Goal: Task Accomplishment & Management: Manage account settings

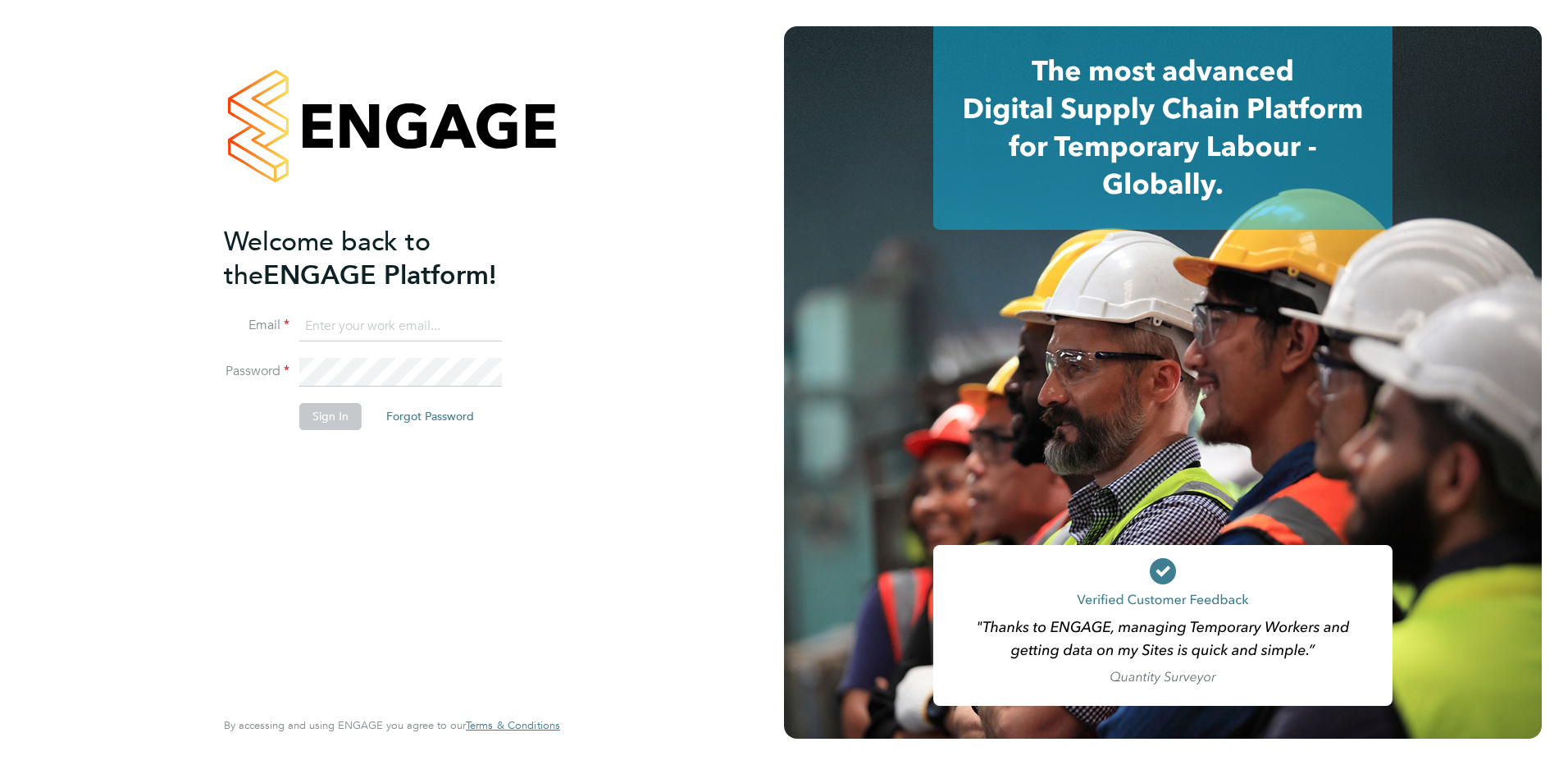
type input "[PERSON_NAME][EMAIL_ADDRESS][DOMAIN_NAME]"
click at [329, 417] on button "Sign In" at bounding box center [330, 416] width 62 height 26
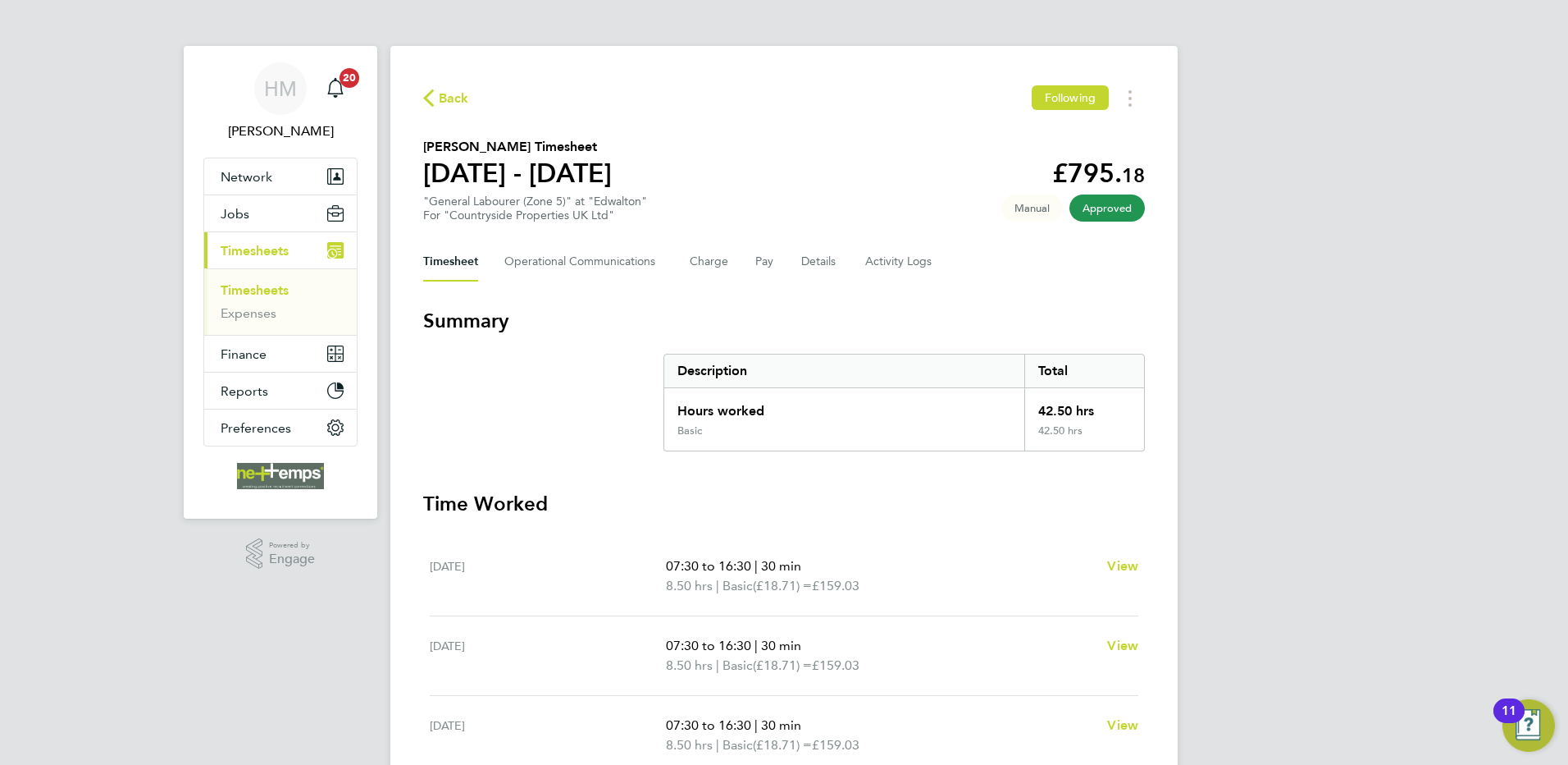
click at [451, 95] on span "Back" at bounding box center [454, 99] width 30 height 20
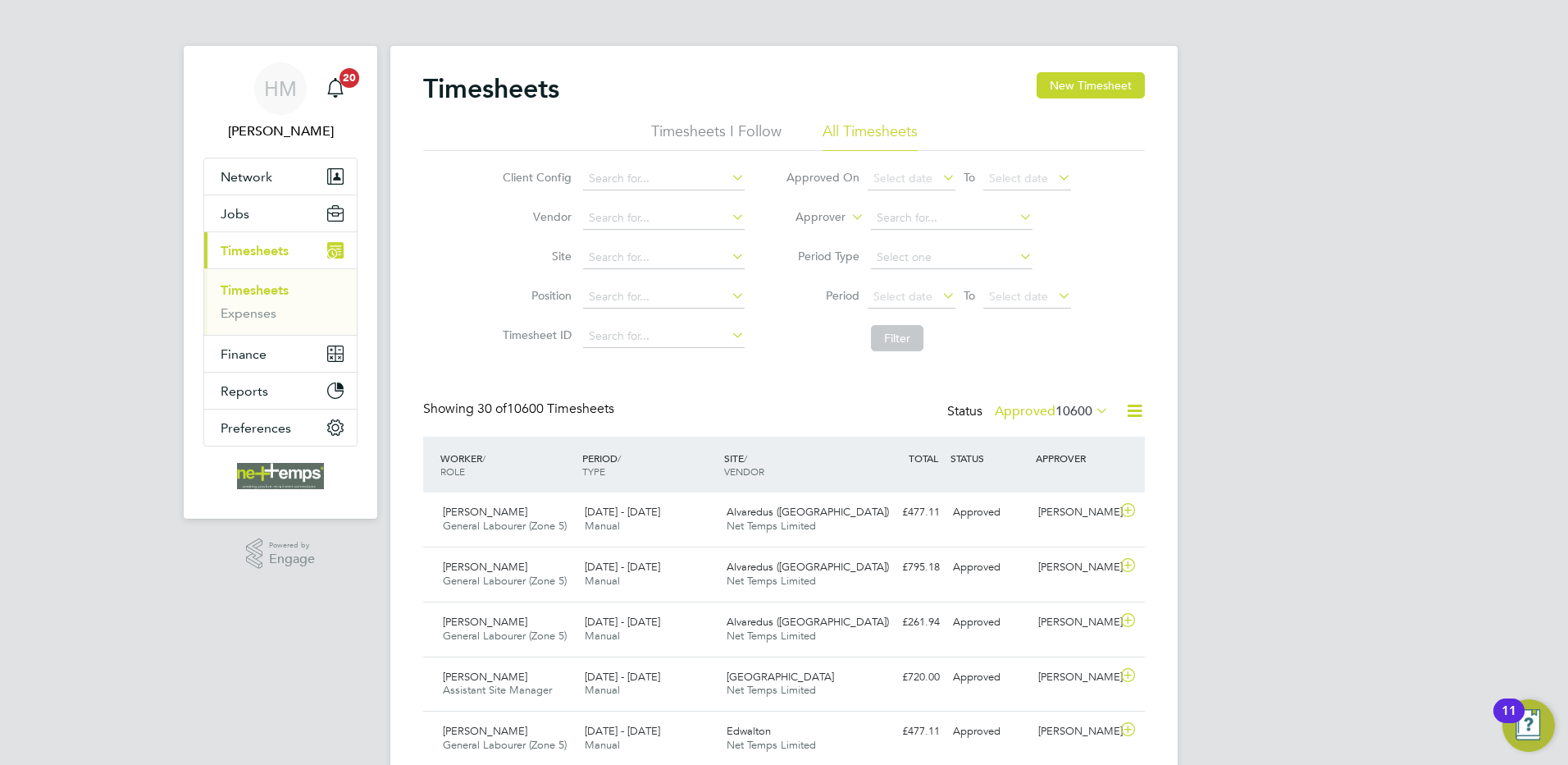
click at [1140, 413] on icon at bounding box center [1135, 410] width 21 height 21
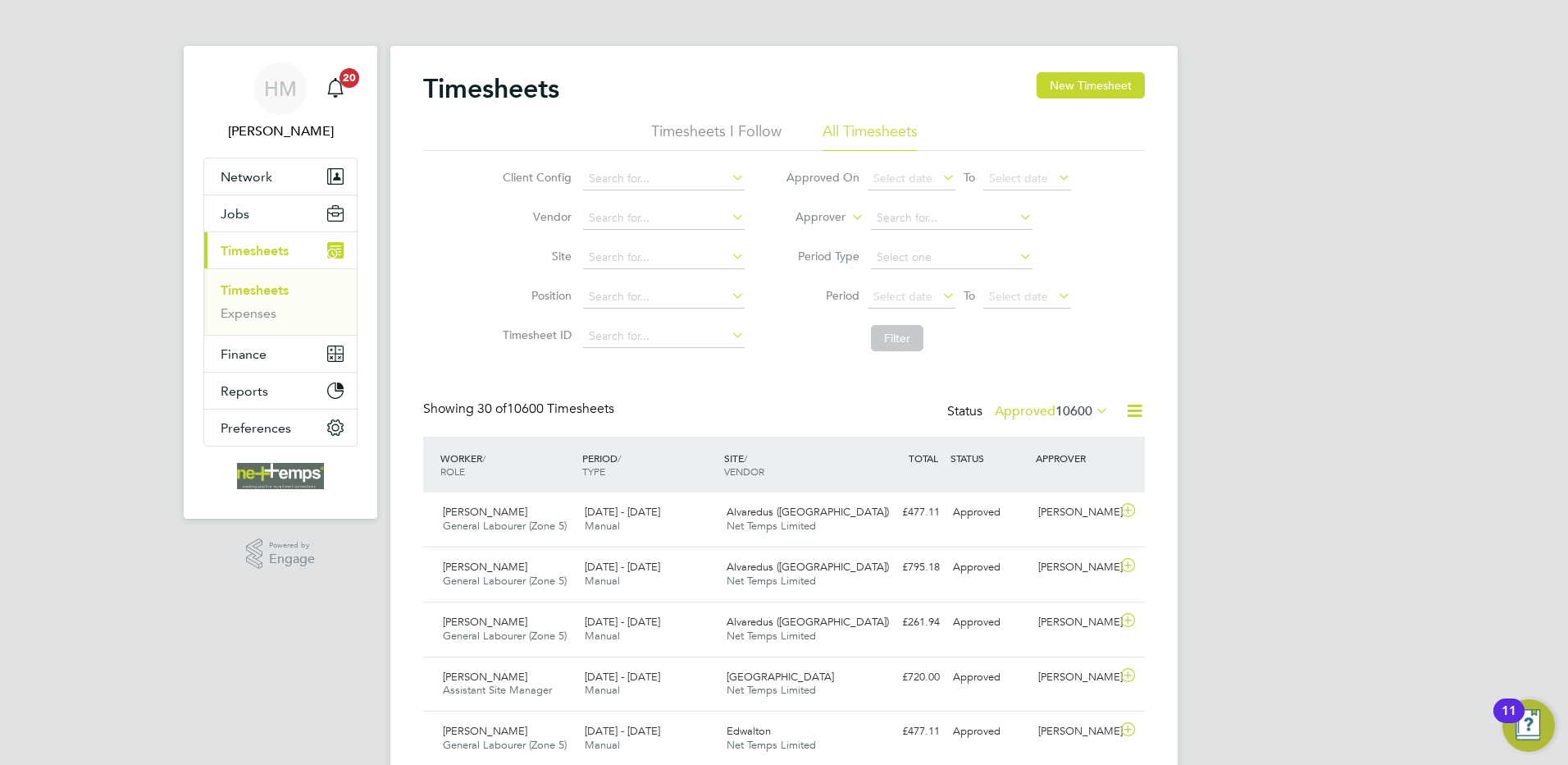
click at [1033, 409] on label "Approved 10600" at bounding box center [1052, 411] width 114 height 16
click at [1030, 485] on li "Submitted" at bounding box center [1025, 486] width 76 height 23
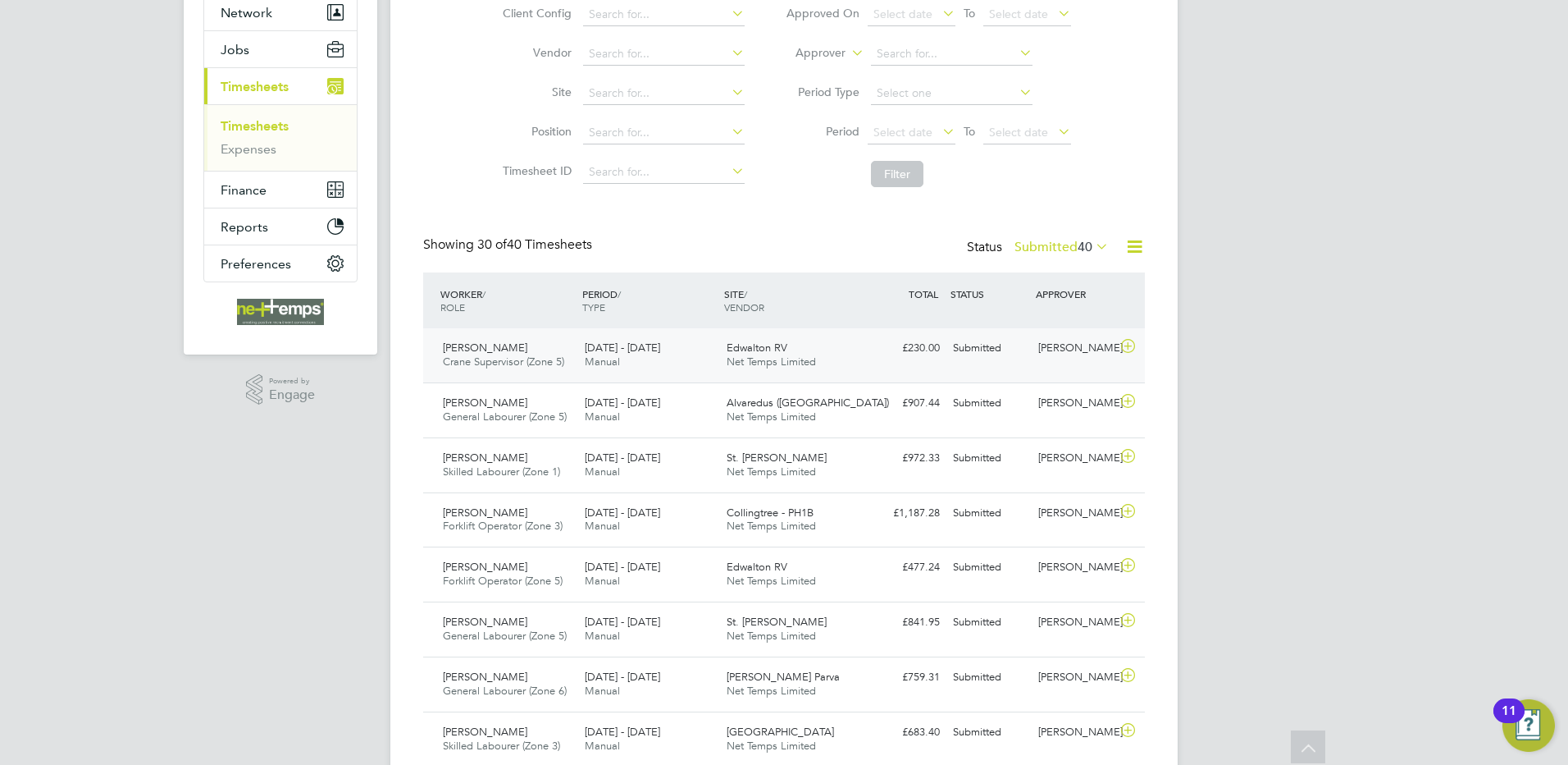
click at [868, 361] on div "£230.00 Submitted" at bounding box center [903, 348] width 85 height 27
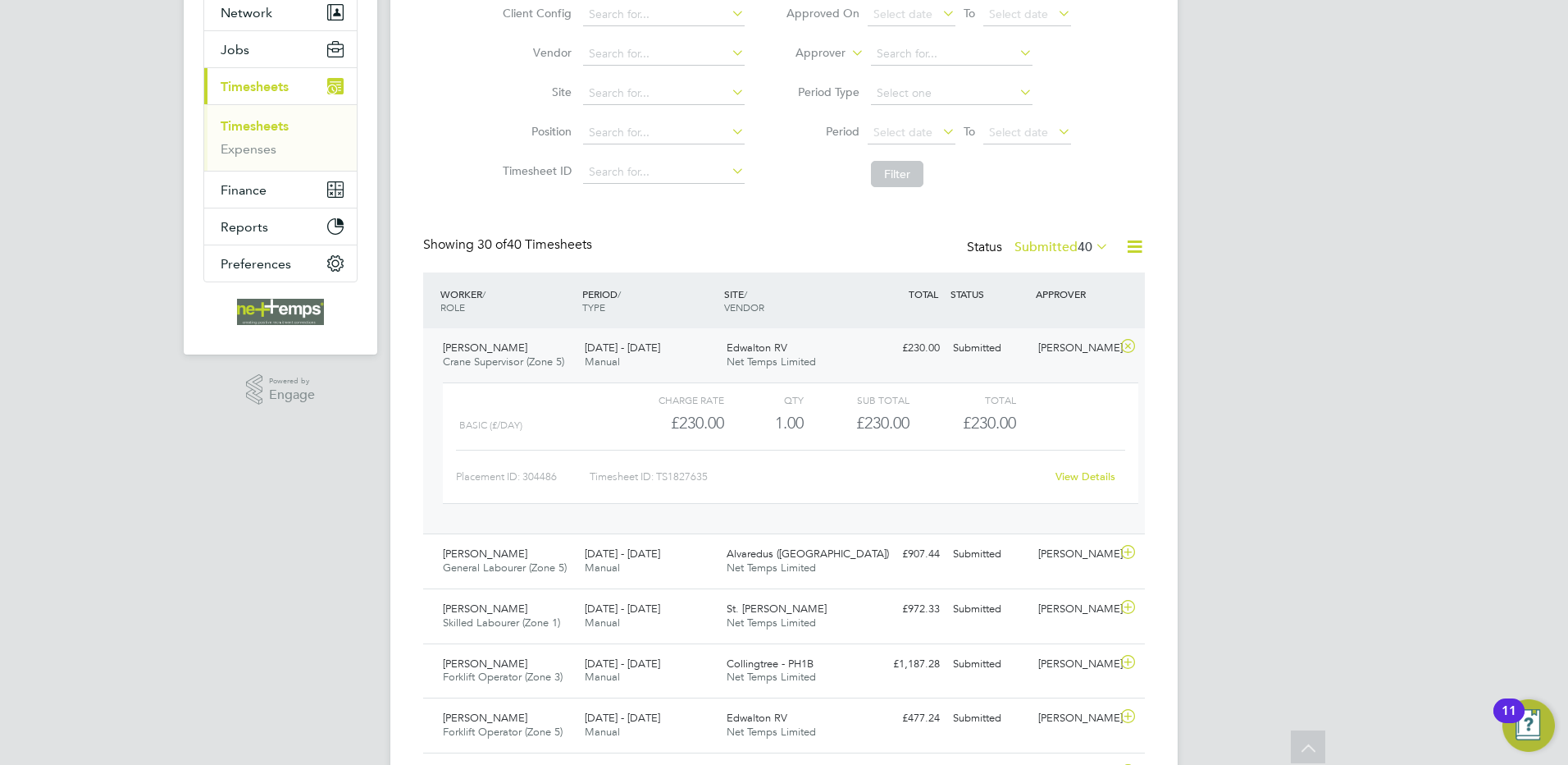
click at [1079, 474] on link "View Details" at bounding box center [1086, 476] width 60 height 14
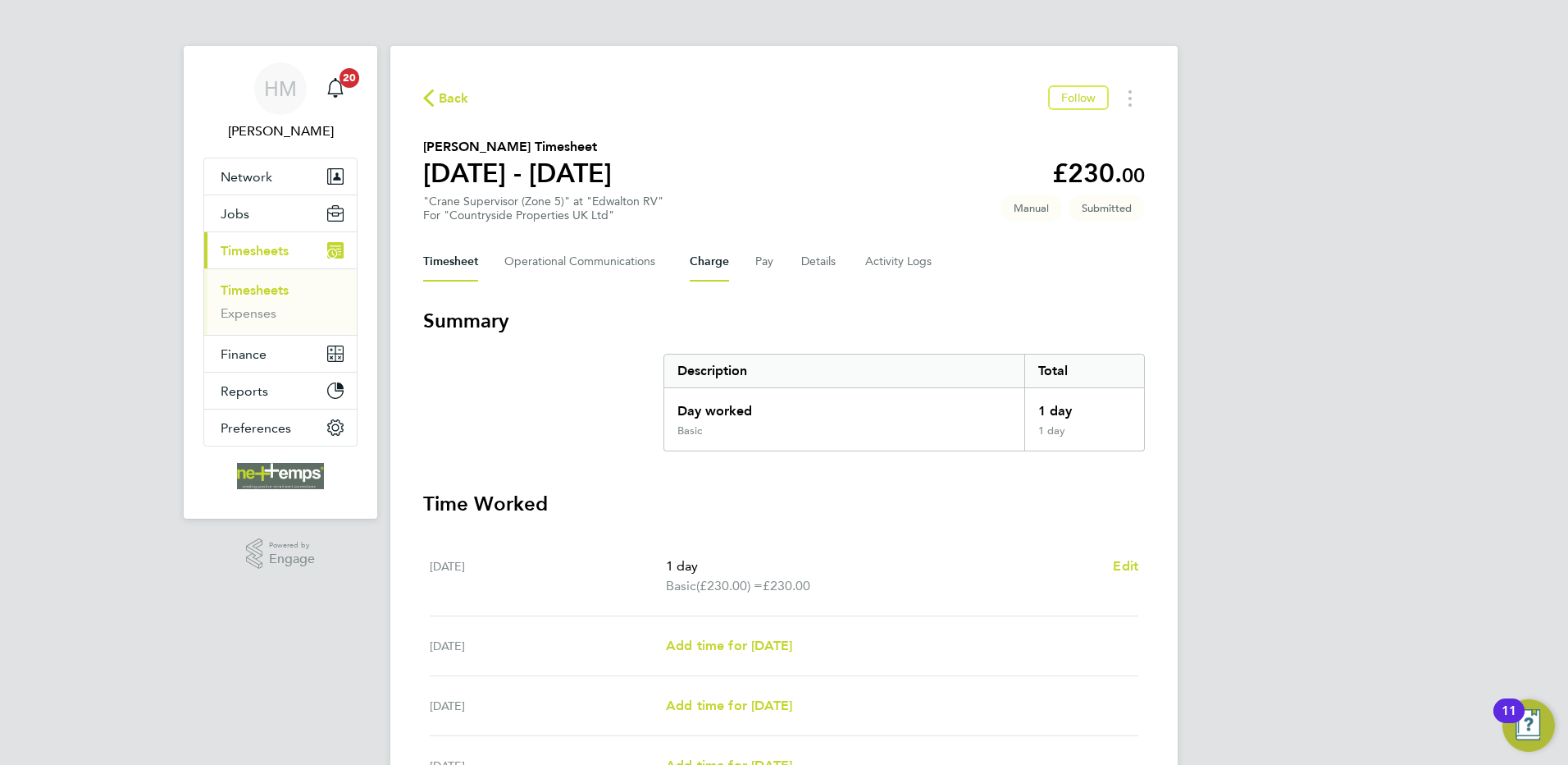
click at [707, 270] on button "Charge" at bounding box center [709, 261] width 39 height 39
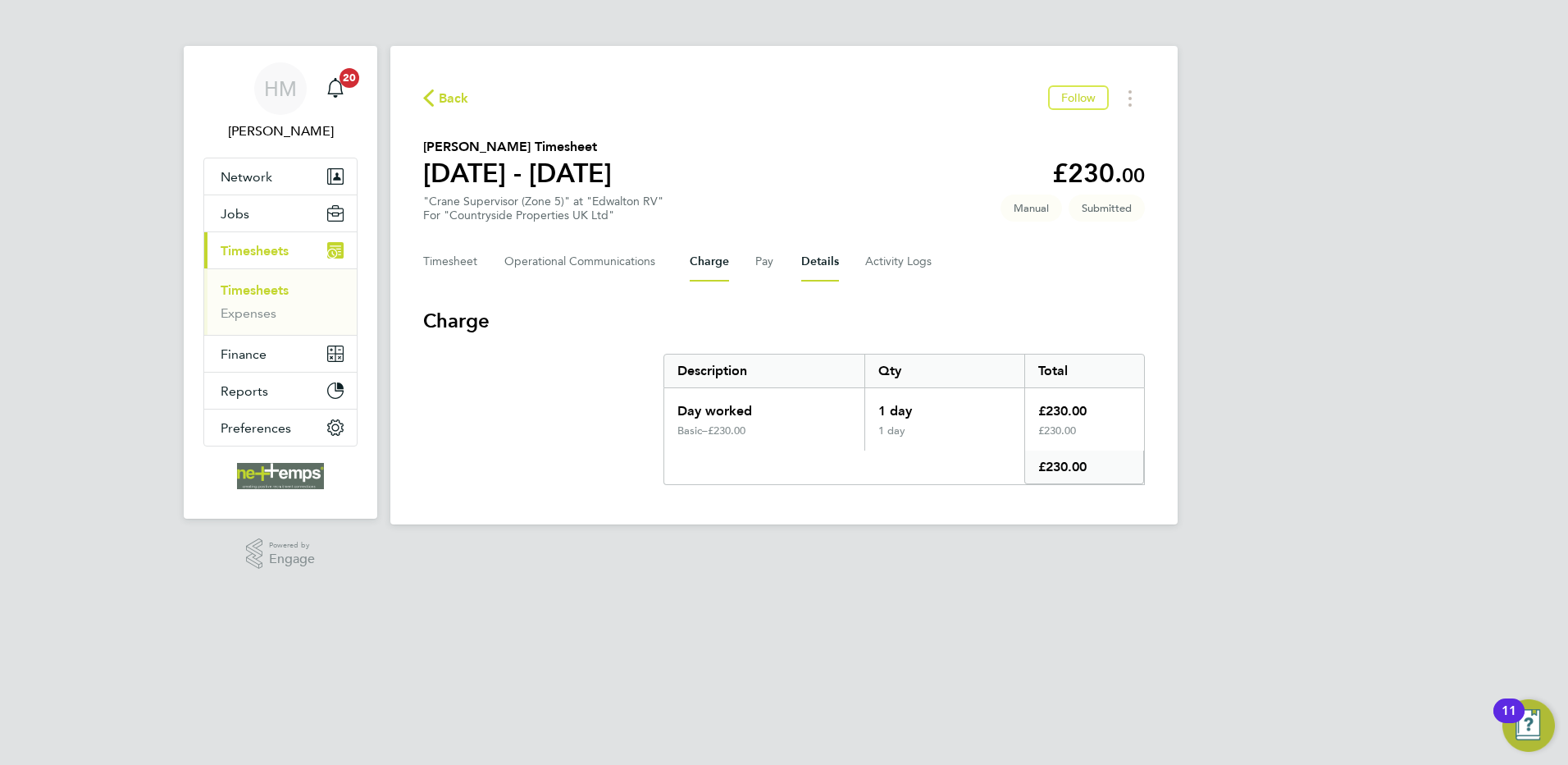
click at [825, 246] on button "Details" at bounding box center [820, 261] width 38 height 39
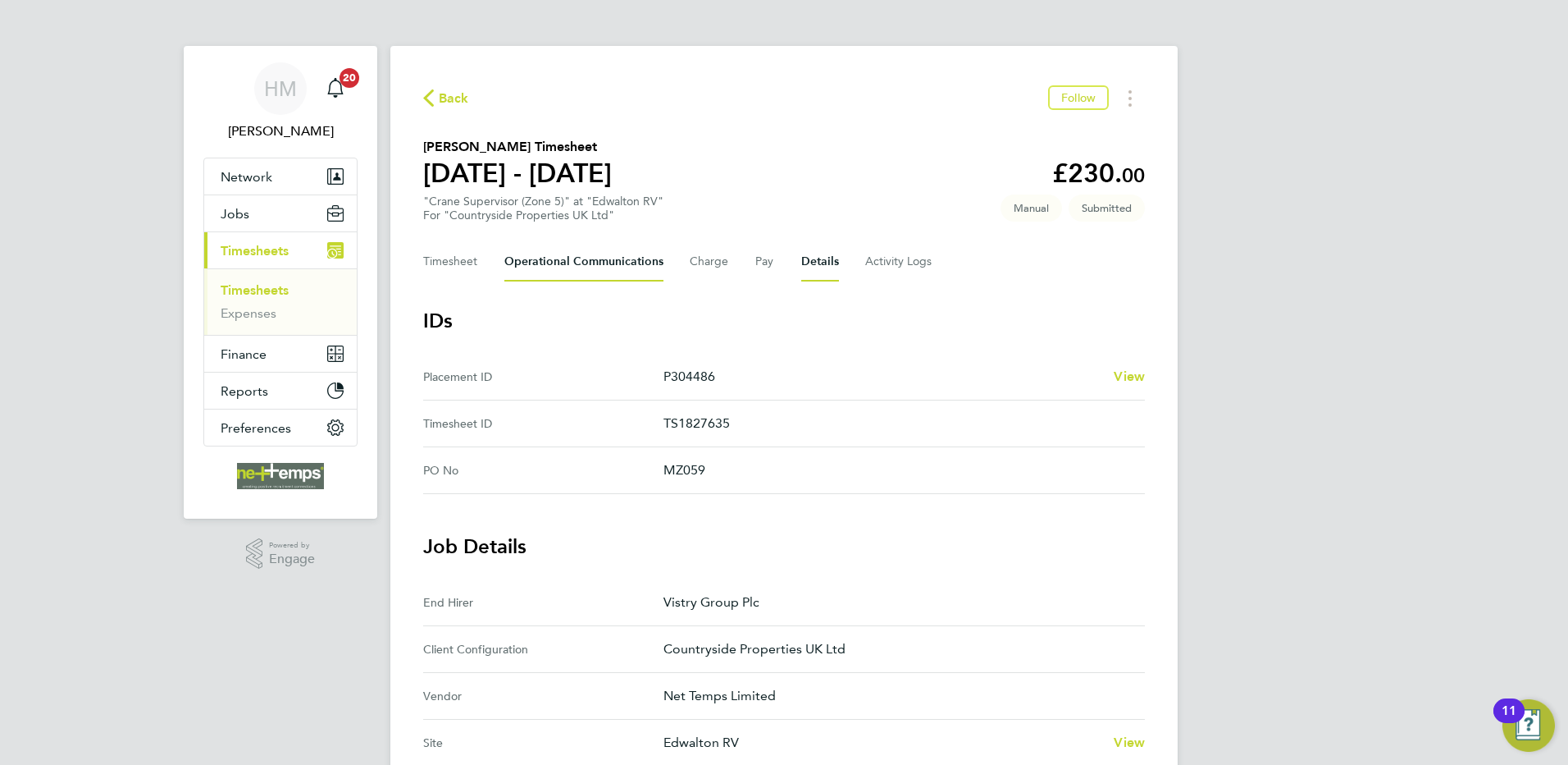
click at [592, 268] on Communications-tab "Operational Communications" at bounding box center [583, 261] width 159 height 39
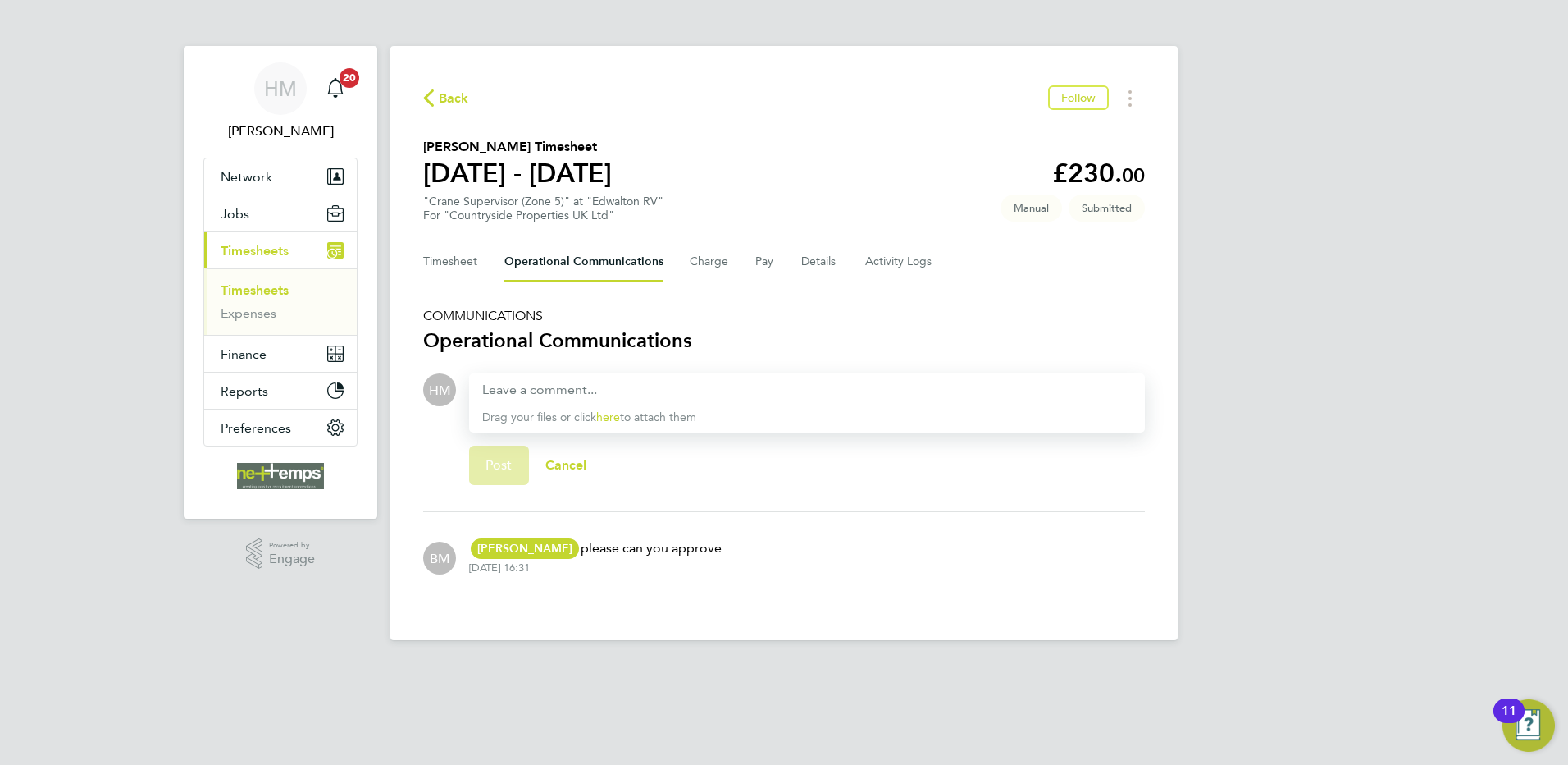
click at [440, 94] on span "Back" at bounding box center [454, 99] width 30 height 20
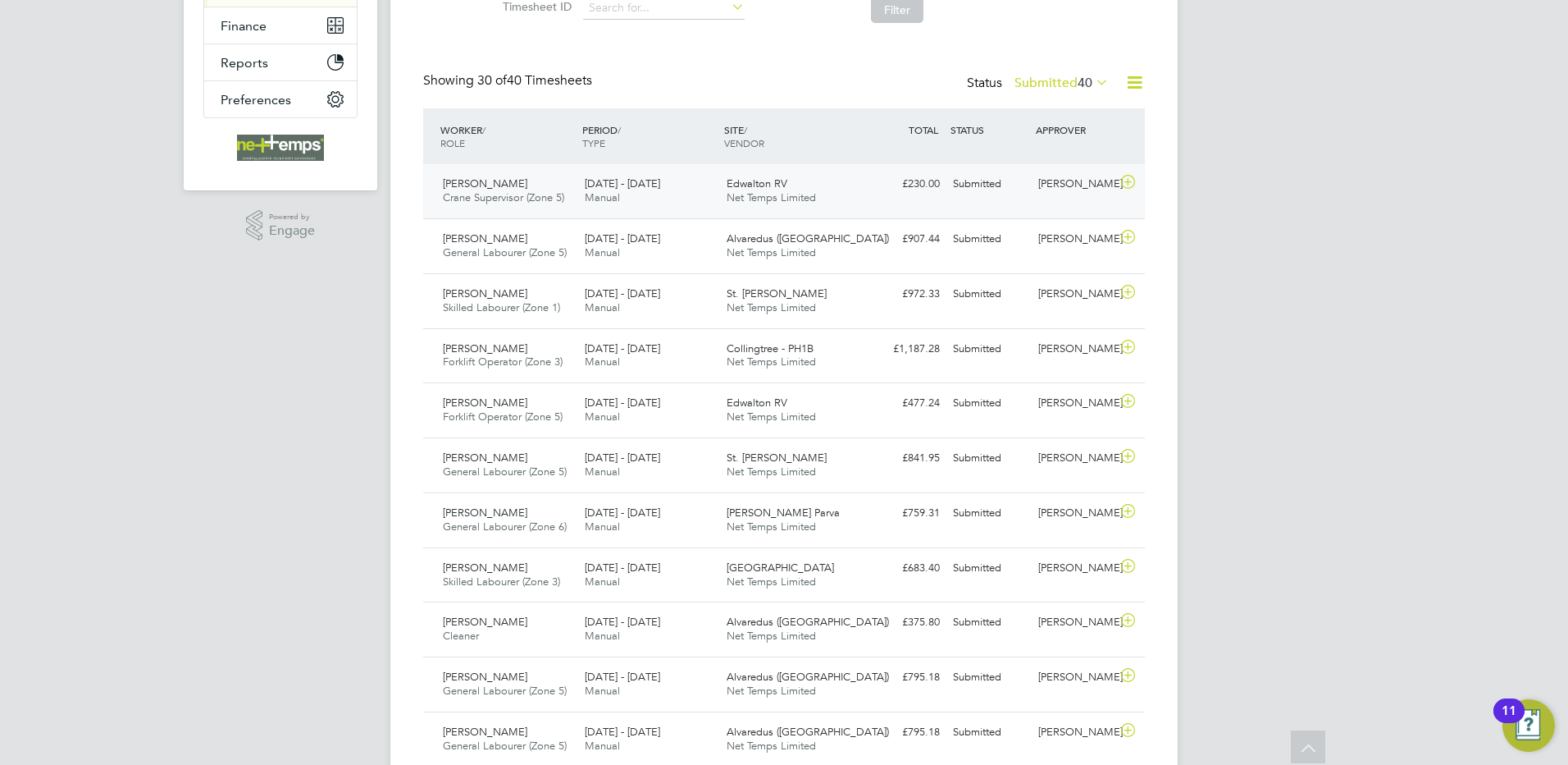
click at [861, 184] on div "£230.00 Submitted" at bounding box center [903, 184] width 85 height 27
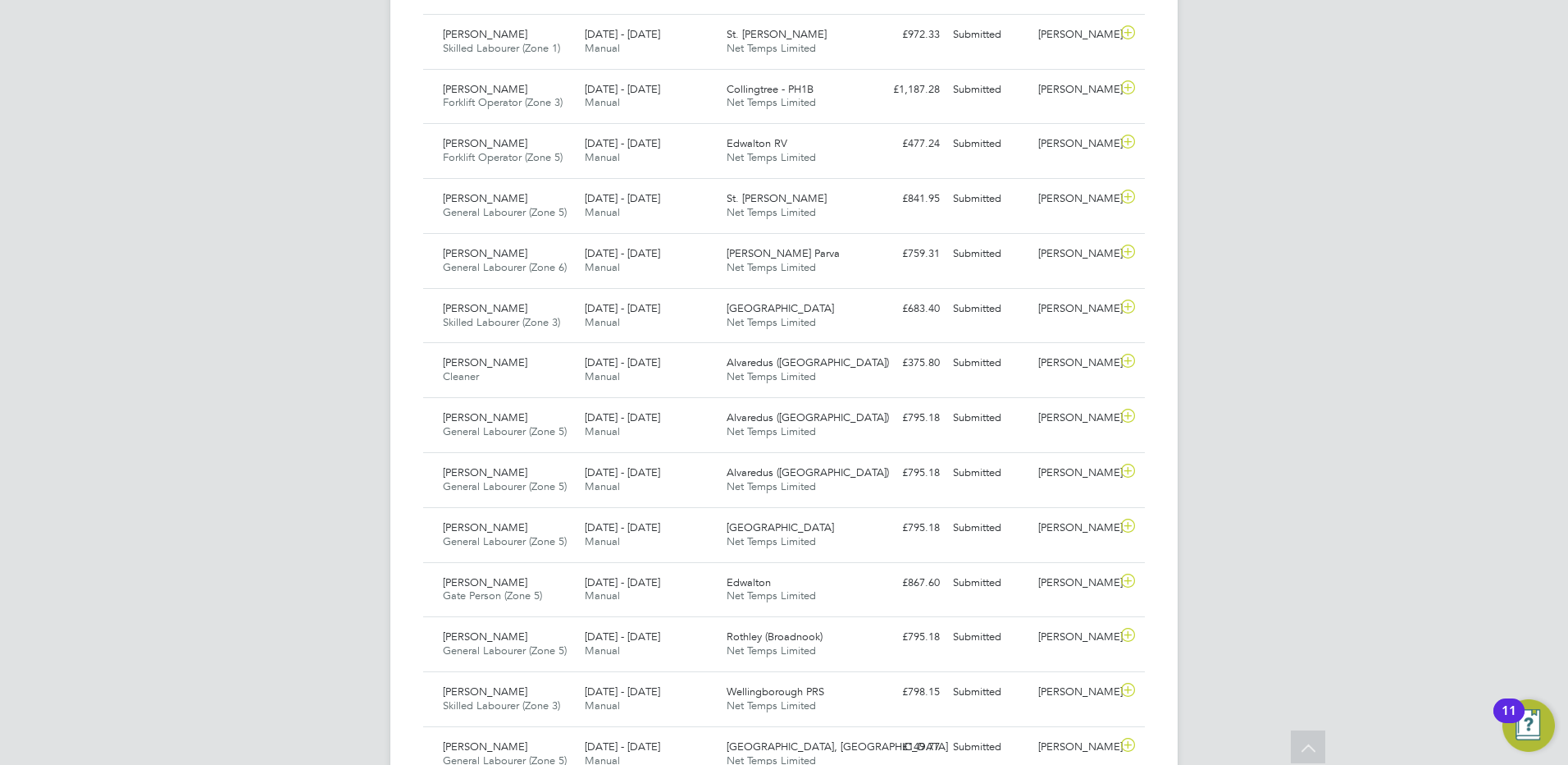
click at [1333, 417] on div "HM Holly McCarroll Notifications 20 Applications: Network Team Members Business…" at bounding box center [784, 458] width 1568 height 2396
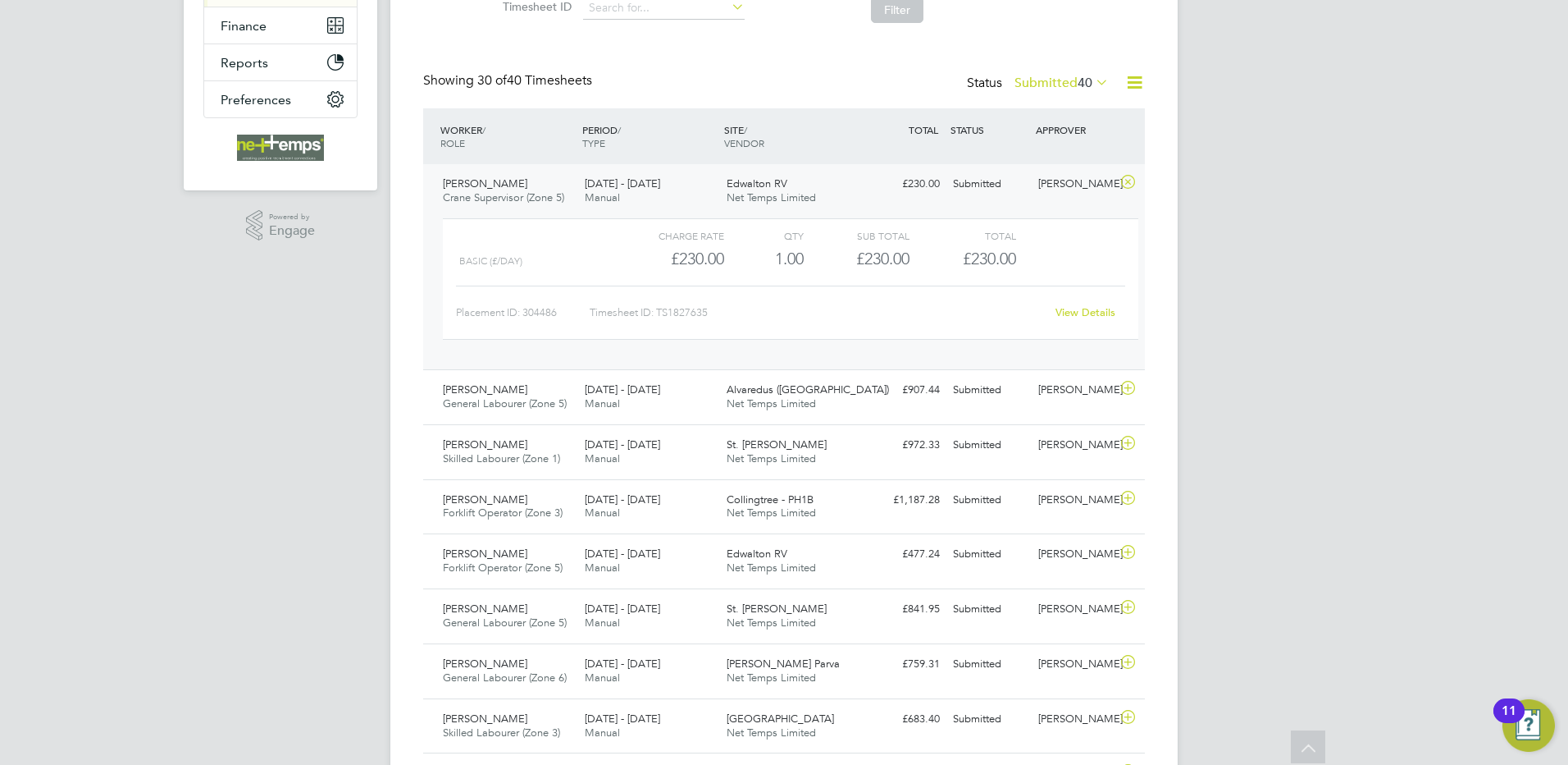
click at [1136, 184] on icon at bounding box center [1128, 182] width 21 height 13
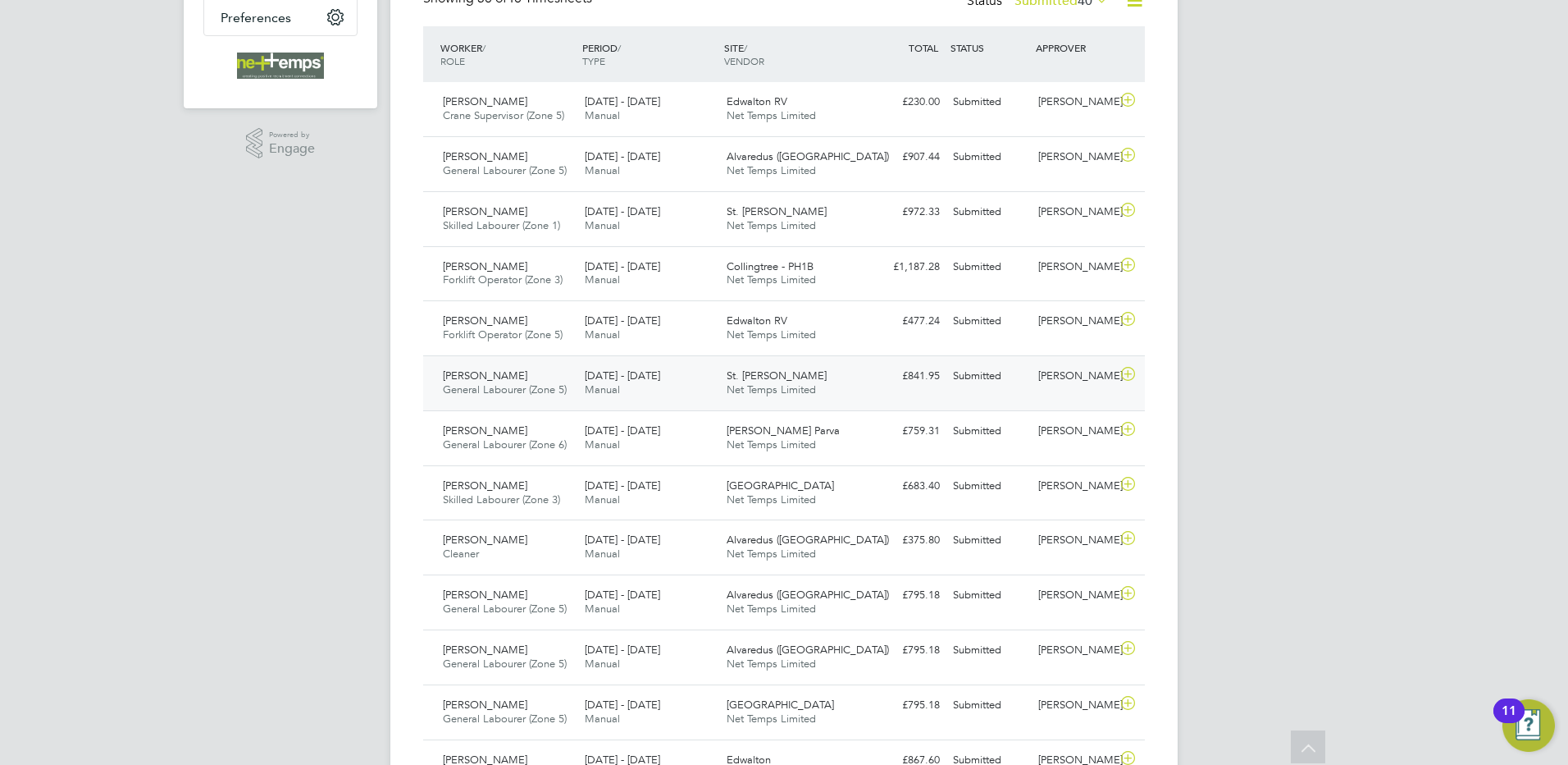
scroll to position [247, 0]
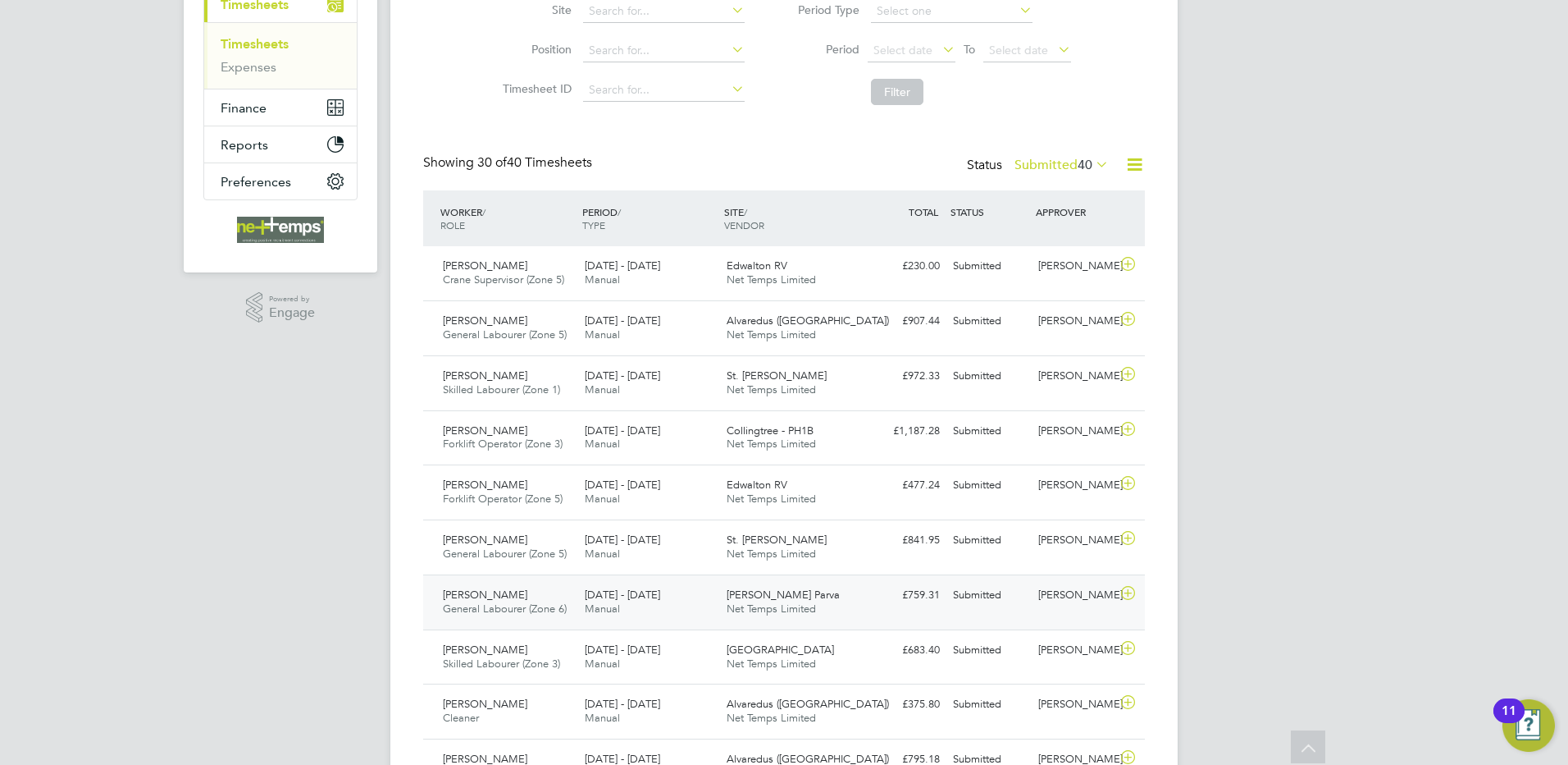
click at [1052, 605] on div "[PERSON_NAME]" at bounding box center [1074, 595] width 85 height 27
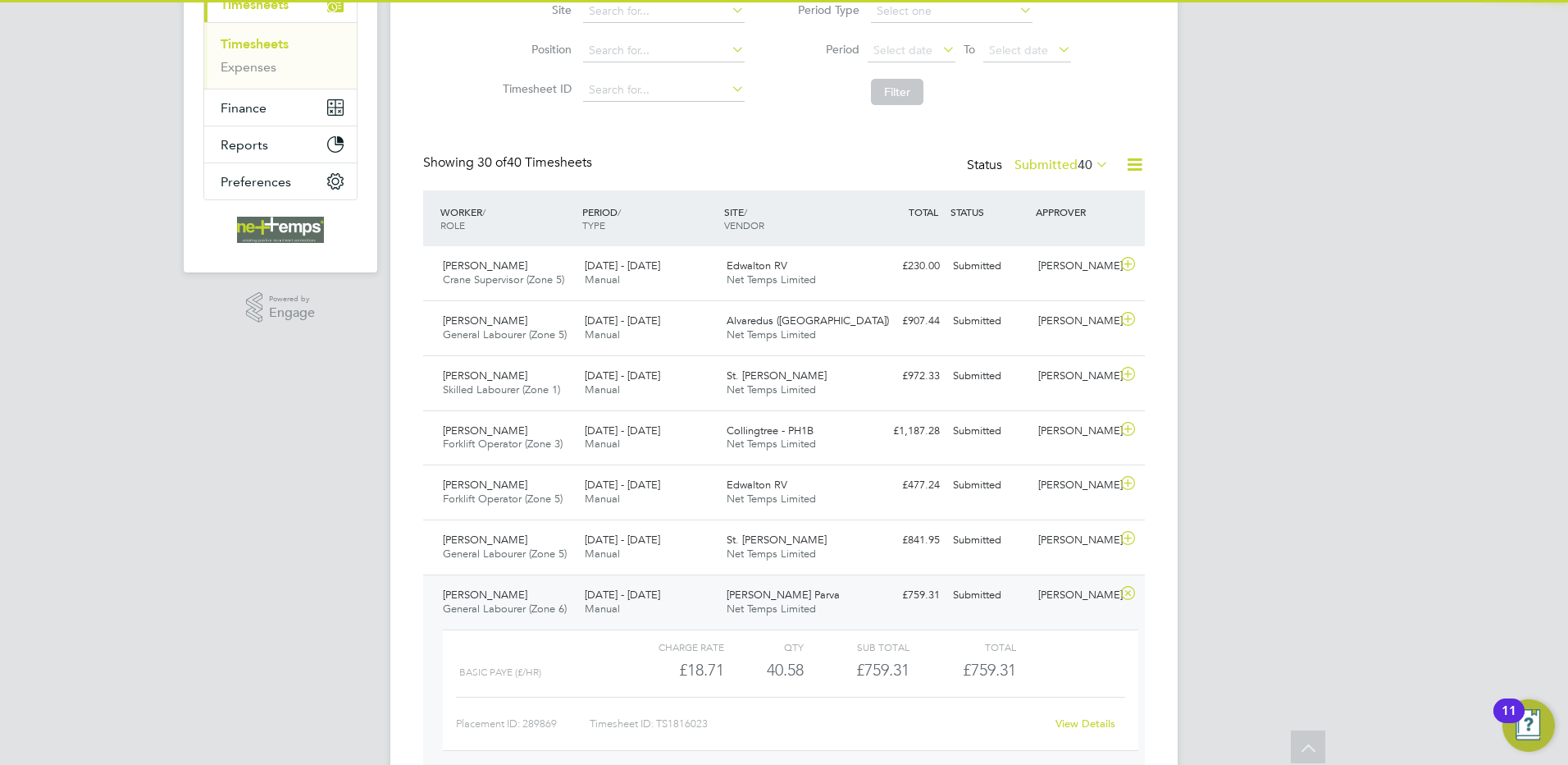
scroll to position [574, 0]
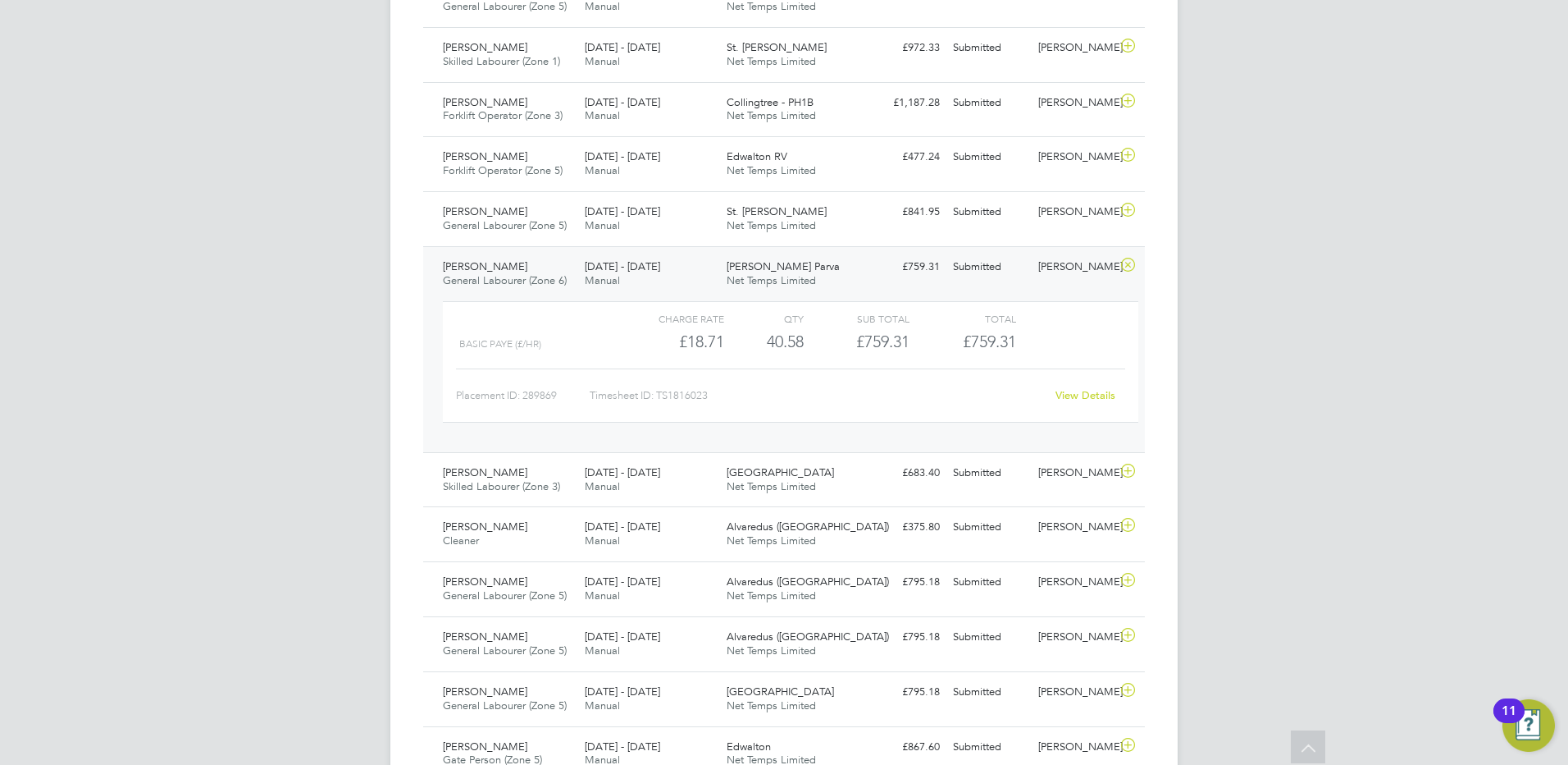
click at [1062, 395] on link "View Details" at bounding box center [1086, 395] width 60 height 14
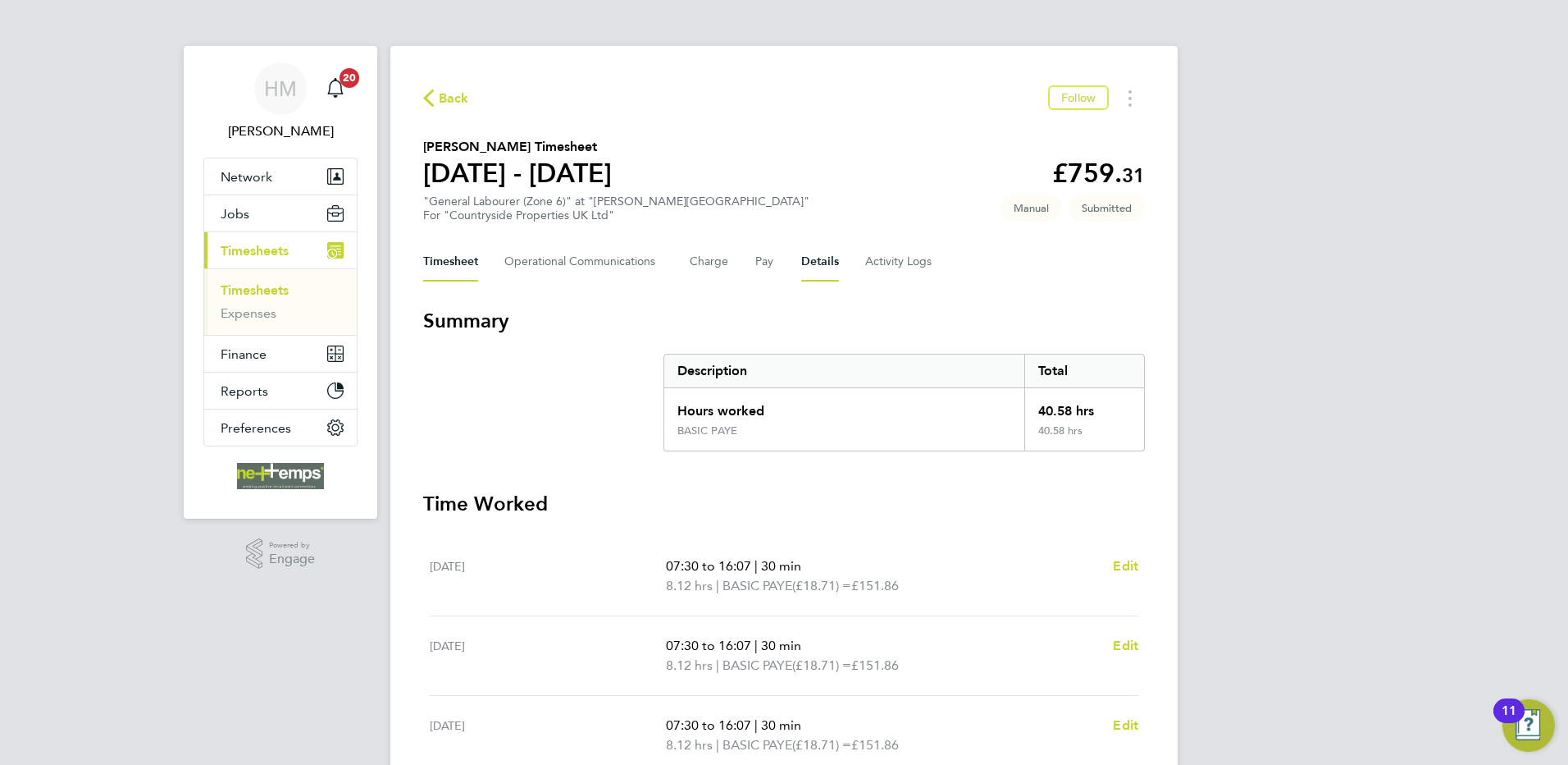
click at [820, 270] on button "Details" at bounding box center [820, 261] width 38 height 39
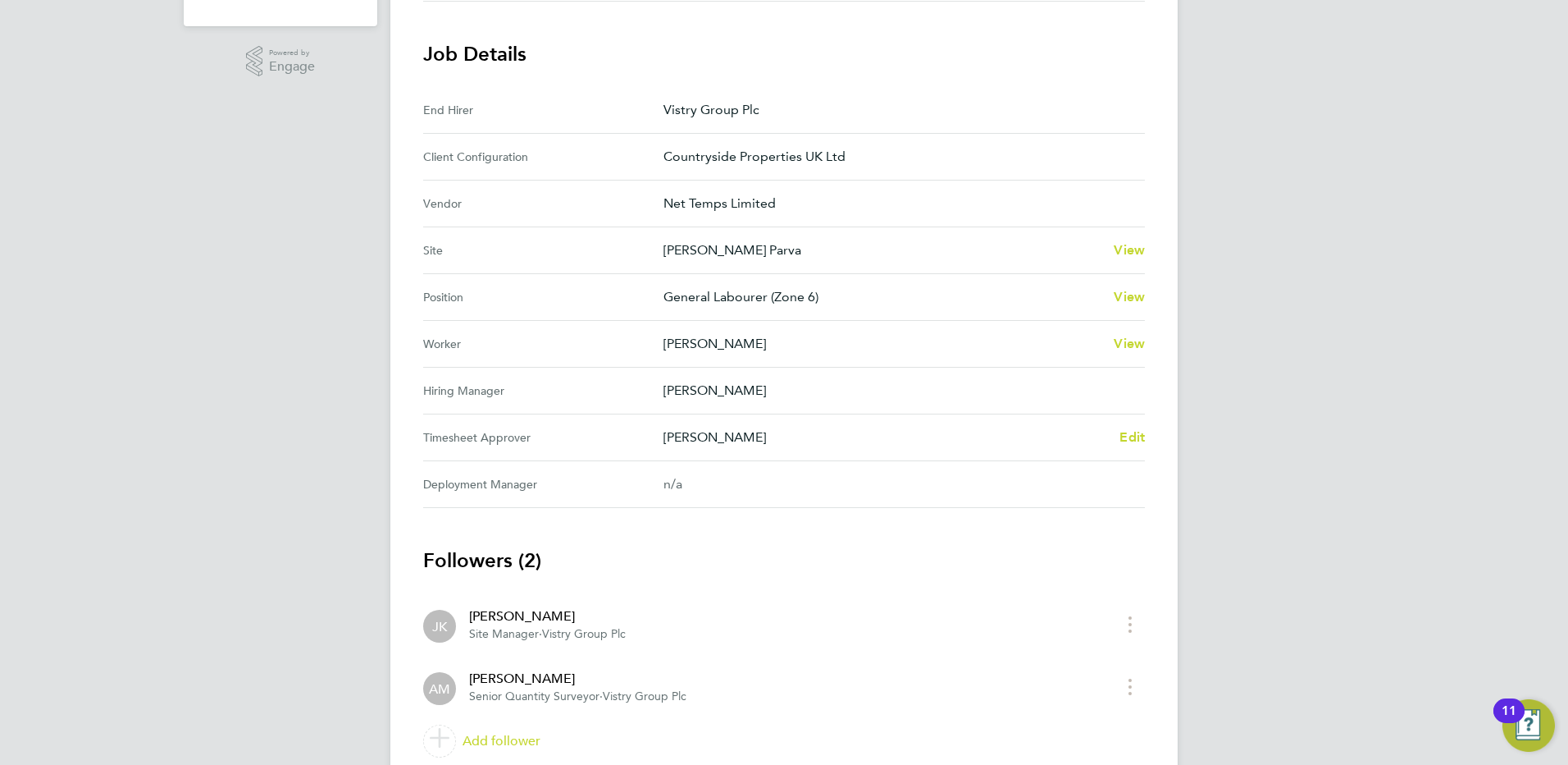
scroll to position [557, 0]
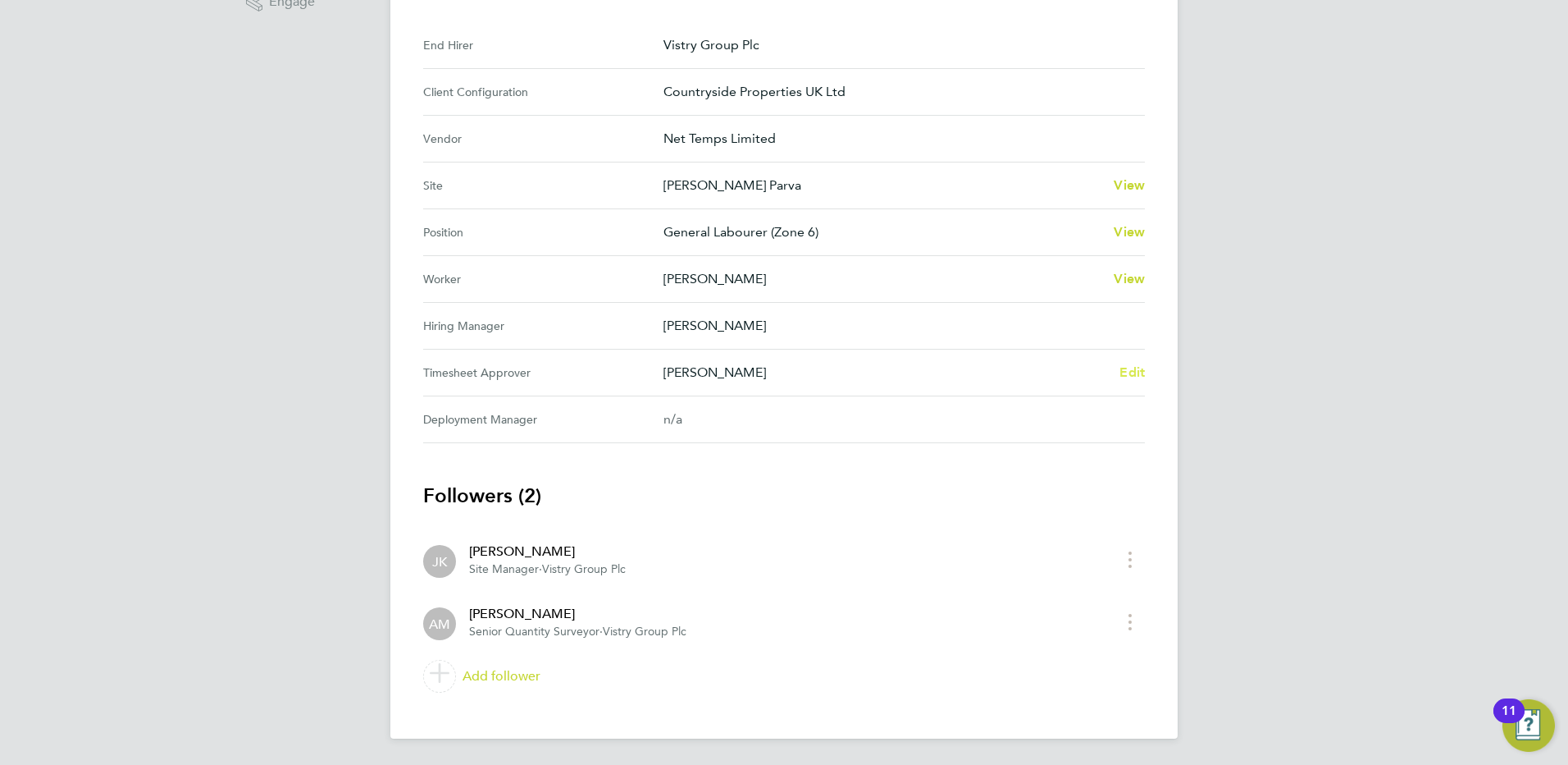
click at [1131, 378] on span "Edit" at bounding box center [1132, 373] width 25 height 16
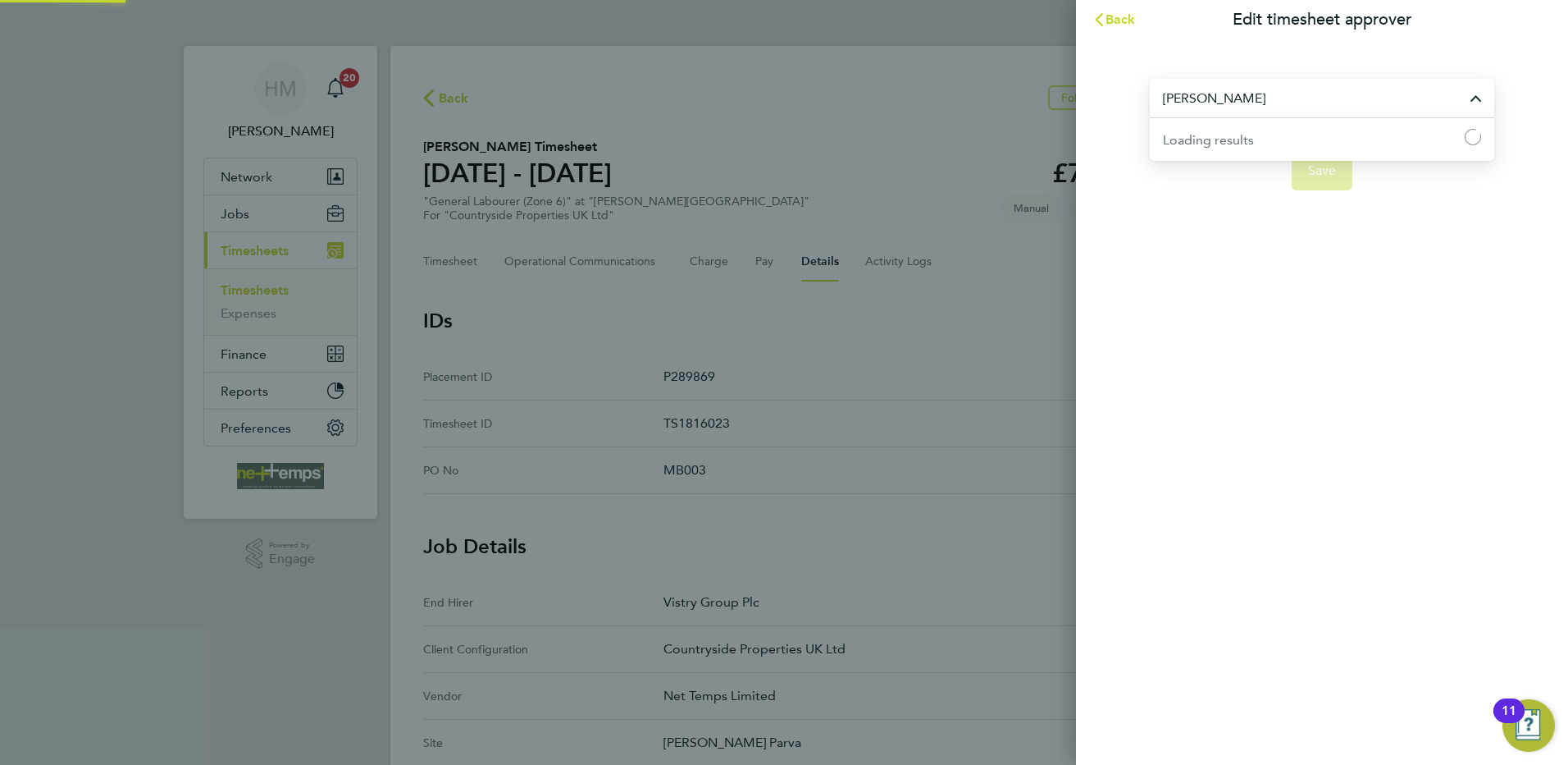
click at [1235, 103] on input "[PERSON_NAME]" at bounding box center [1321, 98] width 344 height 39
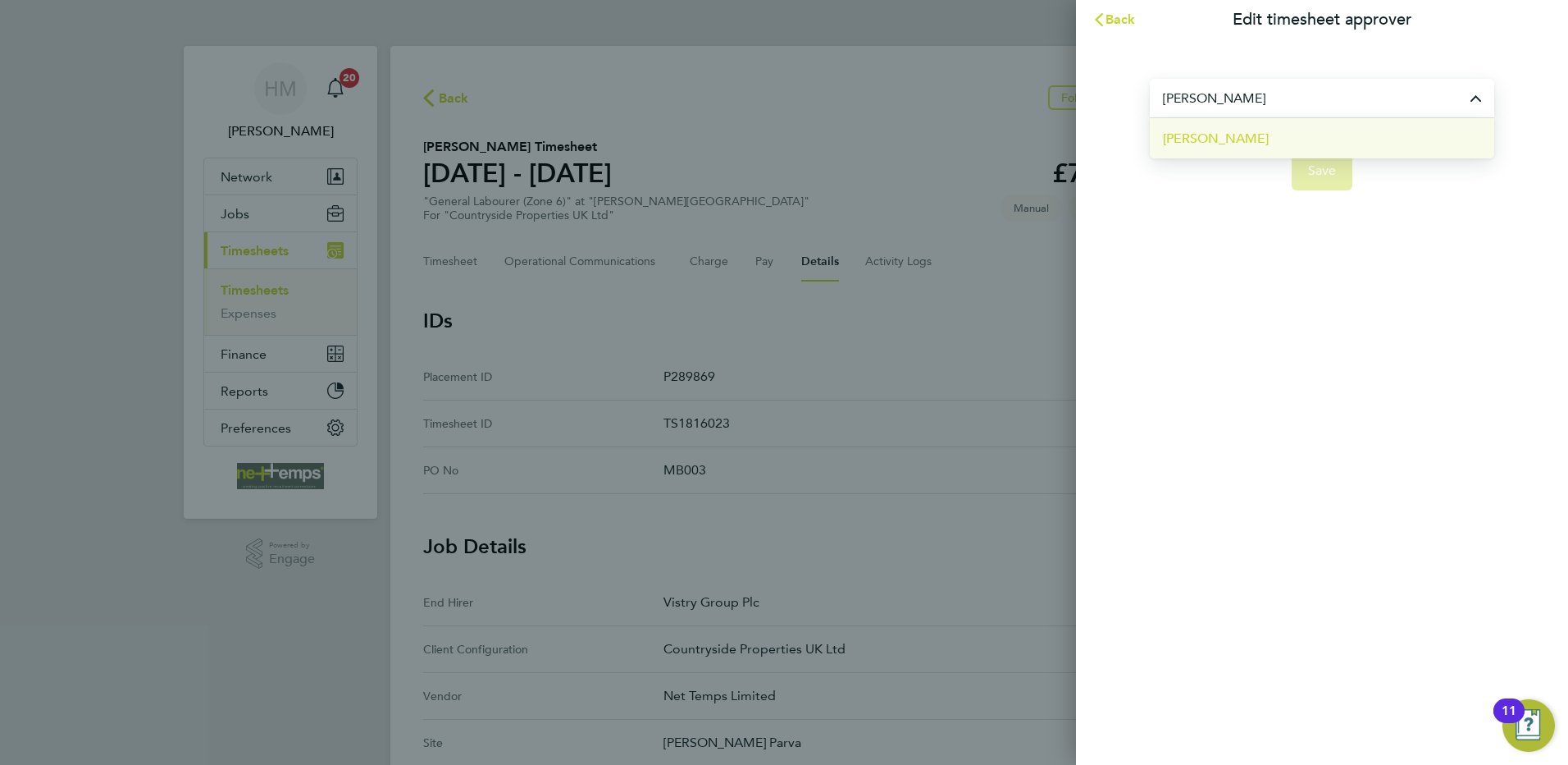
click at [1251, 146] on li "[PERSON_NAME]" at bounding box center [1321, 138] width 344 height 40
type input "[PERSON_NAME]"
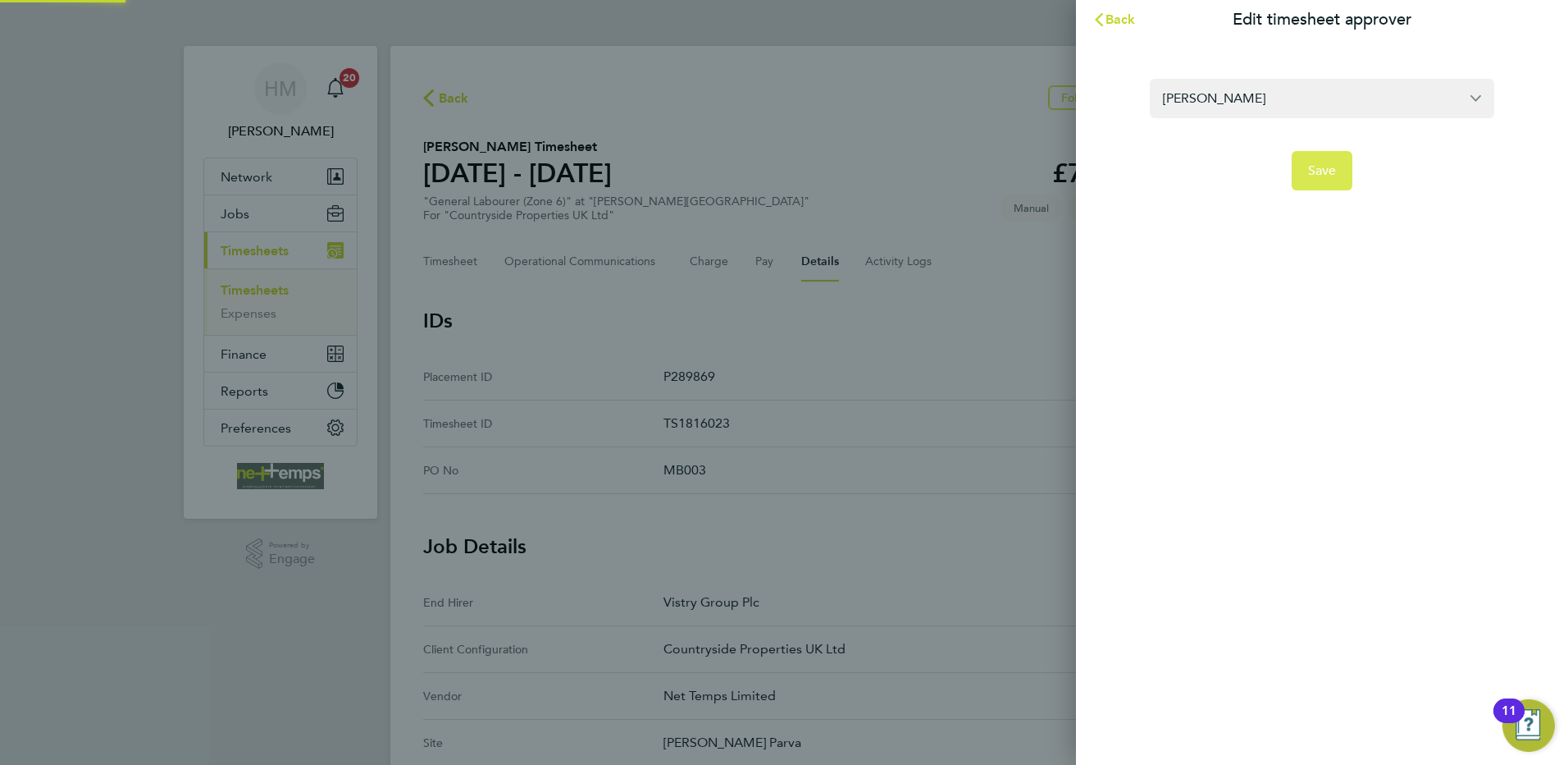
click at [1328, 167] on span "Save" at bounding box center [1322, 171] width 29 height 16
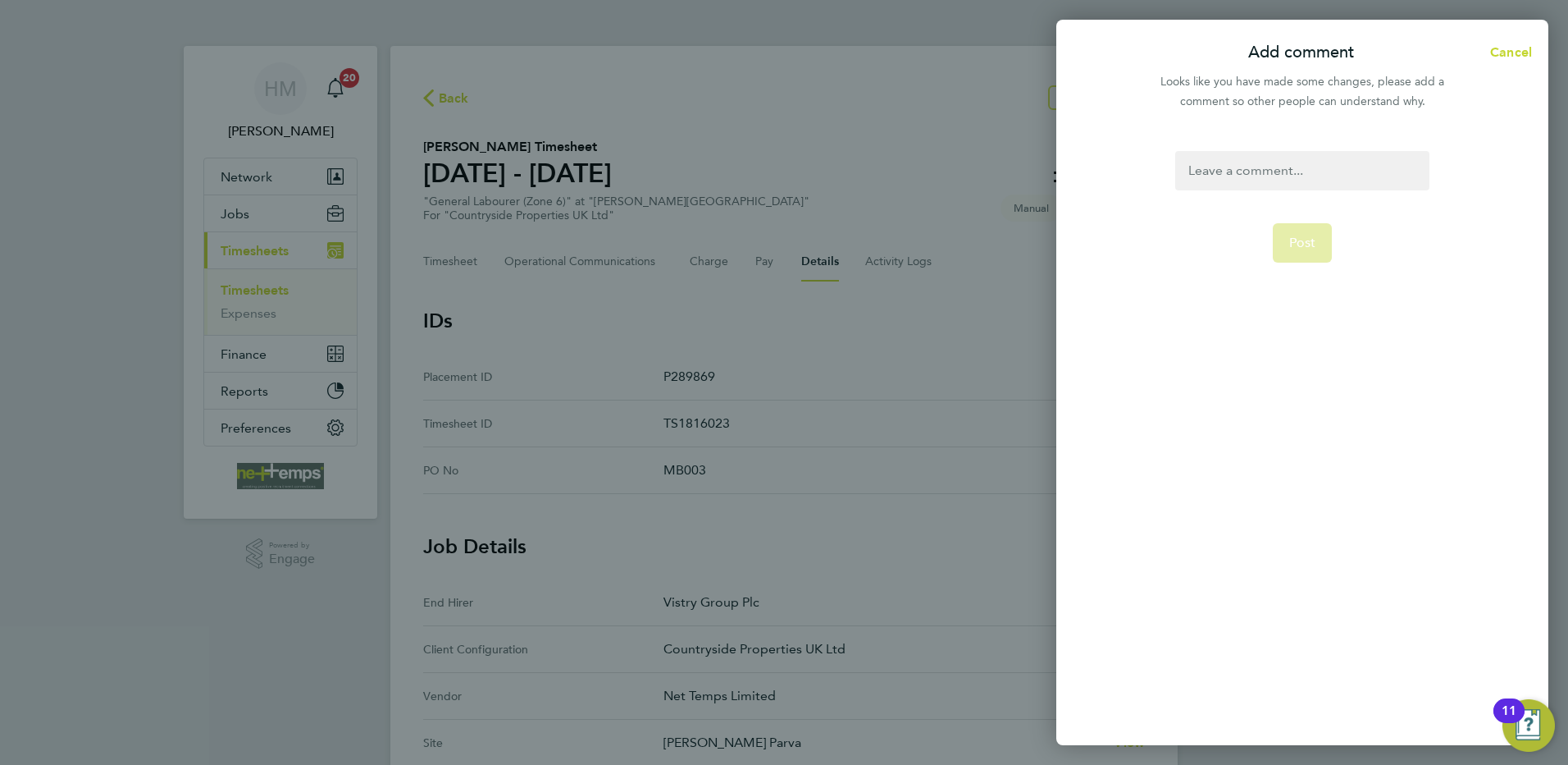
click at [1218, 178] on div at bounding box center [1303, 170] width 254 height 39
click at [1368, 179] on div at bounding box center [1303, 170] width 254 height 39
click at [1314, 237] on span "Post" at bounding box center [1303, 243] width 27 height 16
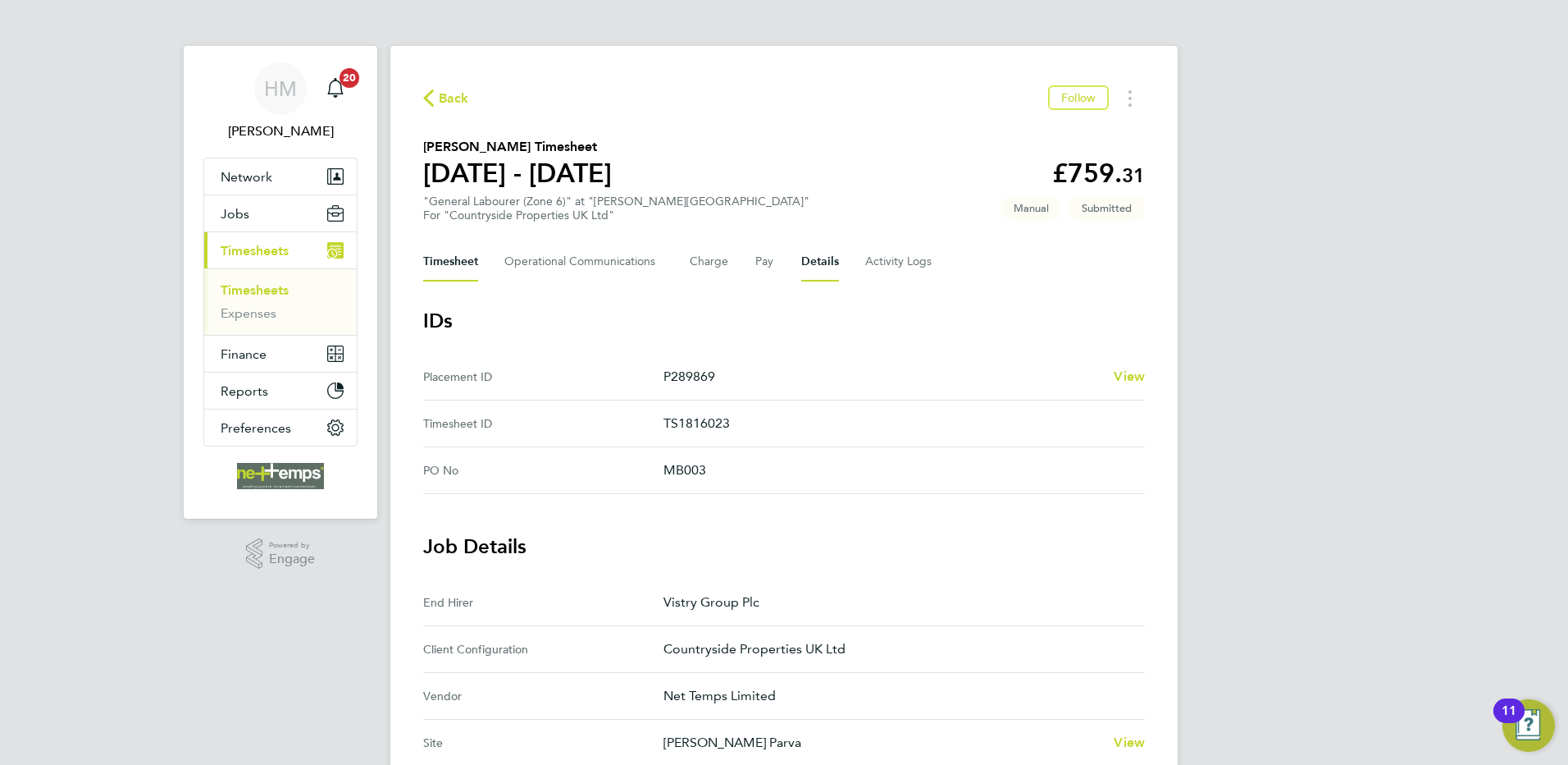
click at [454, 259] on button "Timesheet" at bounding box center [450, 261] width 55 height 39
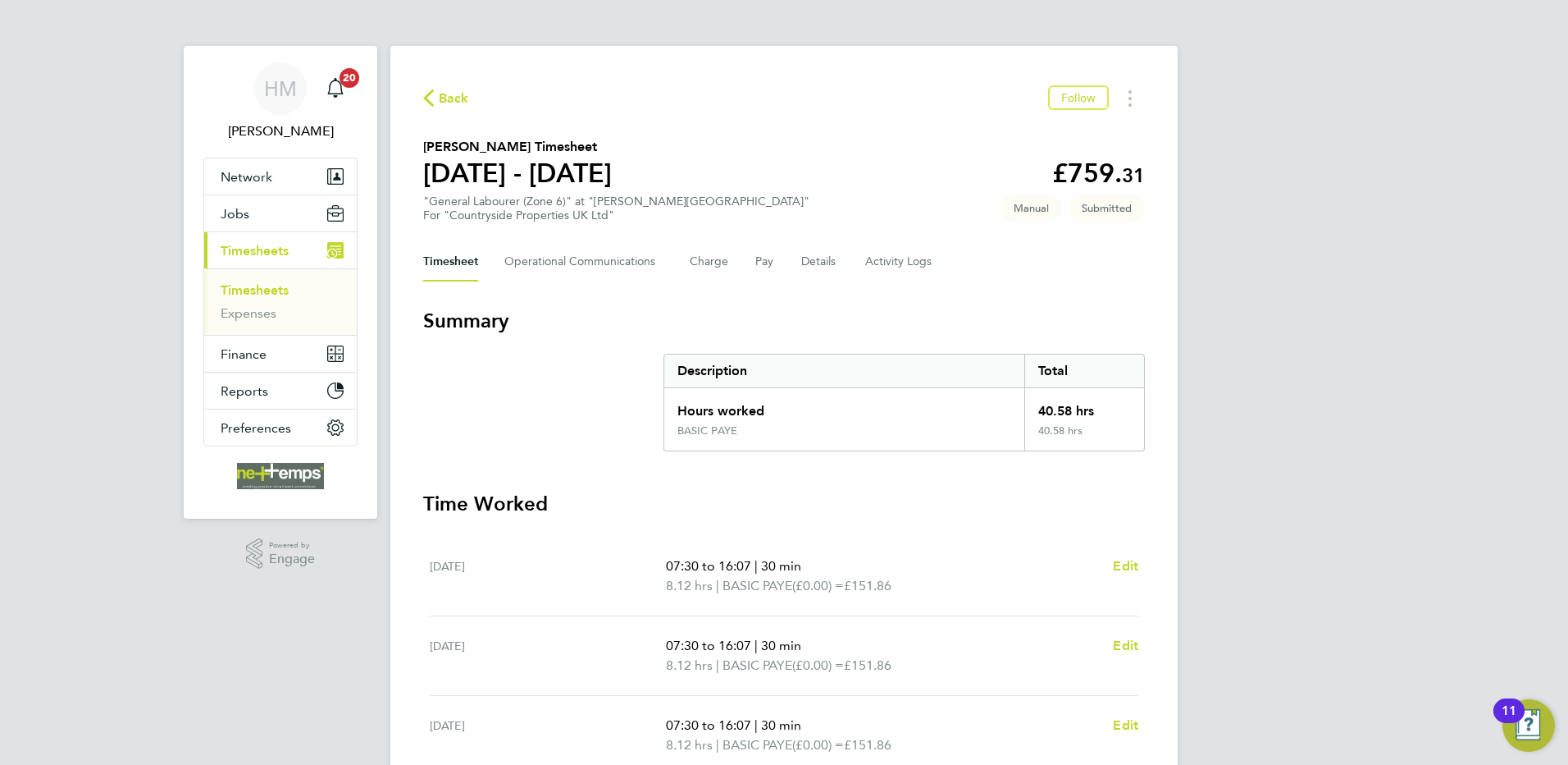
click at [1256, 458] on div "HM Holly McCarroll Notifications 20 Applications: Network Team Members Business…" at bounding box center [784, 599] width 1568 height 1199
click at [453, 99] on span "Back" at bounding box center [454, 99] width 30 height 20
